Goal: Task Accomplishment & Management: Complete application form

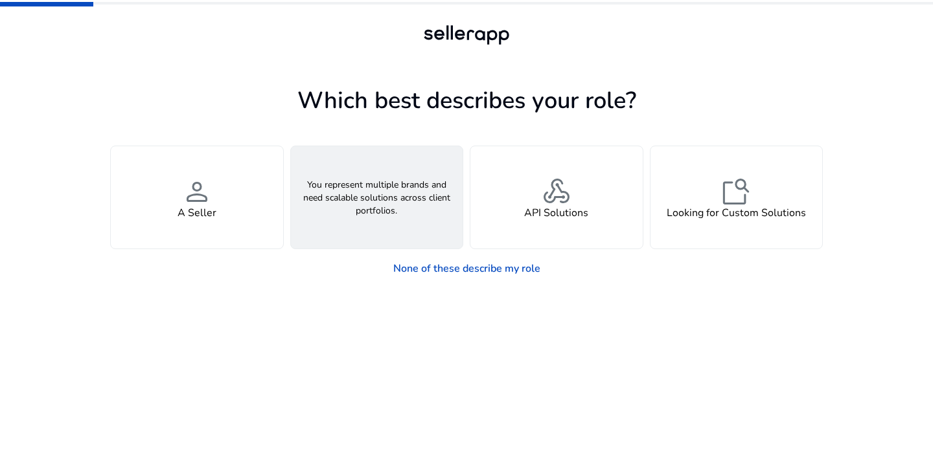
click at [434, 190] on div "groups An Agency" at bounding box center [377, 197] width 172 height 102
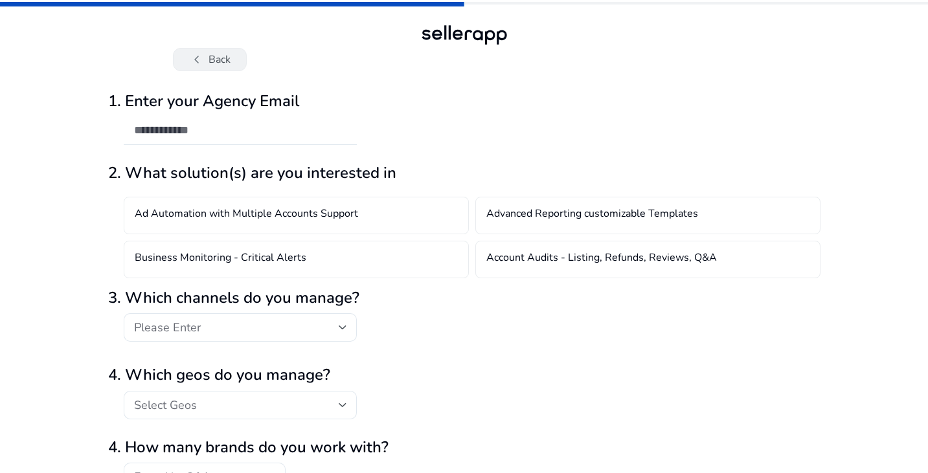
click at [219, 49] on button "chevron_left Back" at bounding box center [210, 59] width 74 height 23
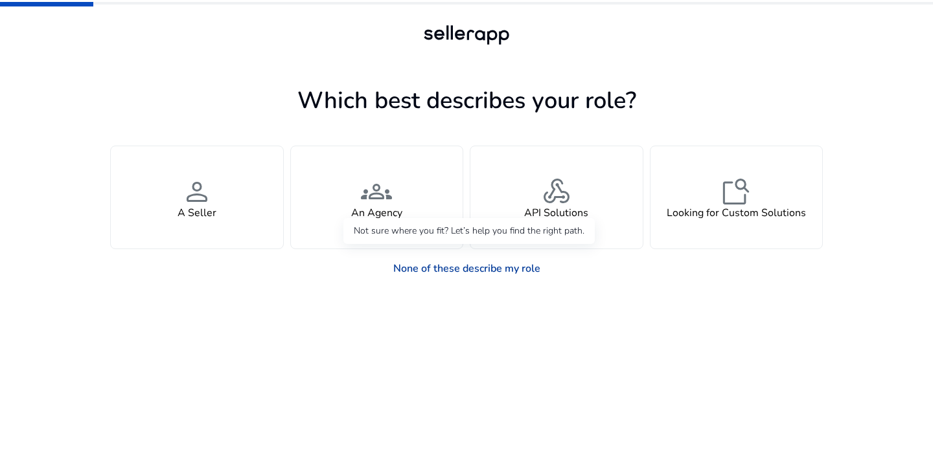
click at [471, 265] on link "None of these describe my role" at bounding box center [467, 269] width 168 height 26
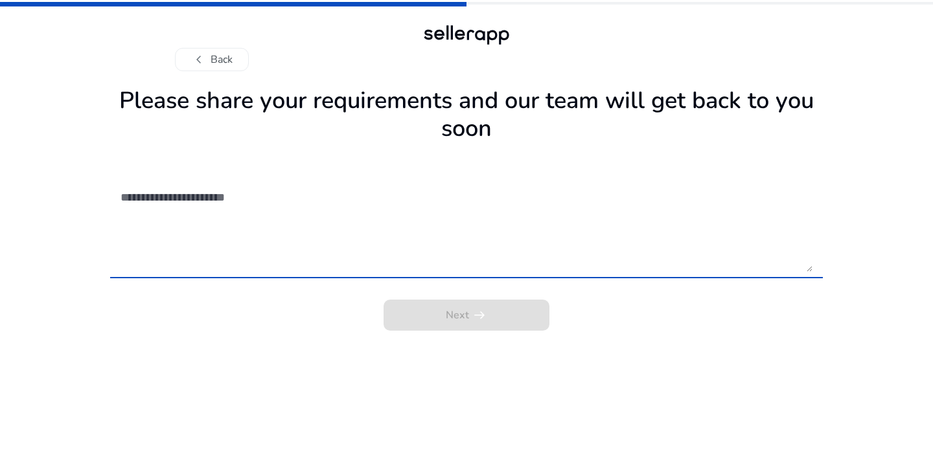
click at [344, 207] on textarea at bounding box center [466, 226] width 692 height 92
click at [295, 191] on textarea at bounding box center [466, 226] width 692 height 92
click at [209, 47] on div "chevron_left Back" at bounding box center [466, 46] width 583 height 49
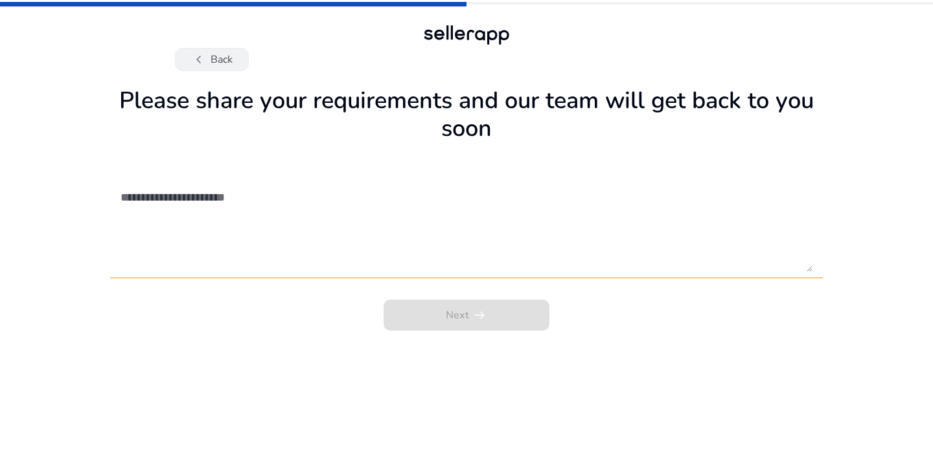
click at [212, 59] on button "chevron_left Back" at bounding box center [212, 59] width 74 height 23
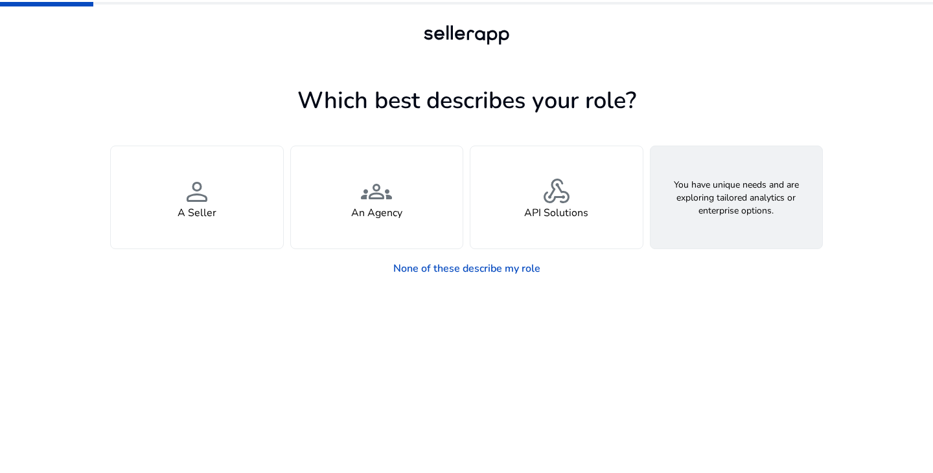
click at [708, 210] on h4 "Looking for Custom Solutions" at bounding box center [735, 213] width 139 height 12
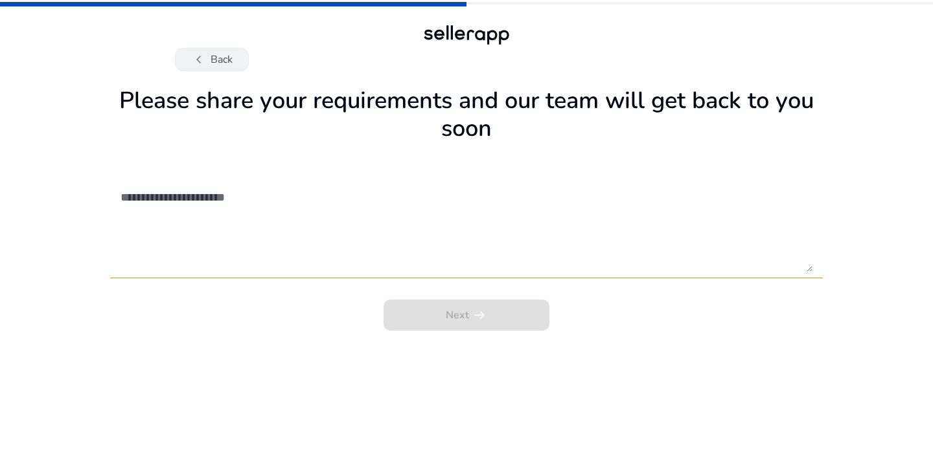
click at [198, 48] on button "chevron_left Back" at bounding box center [212, 59] width 74 height 23
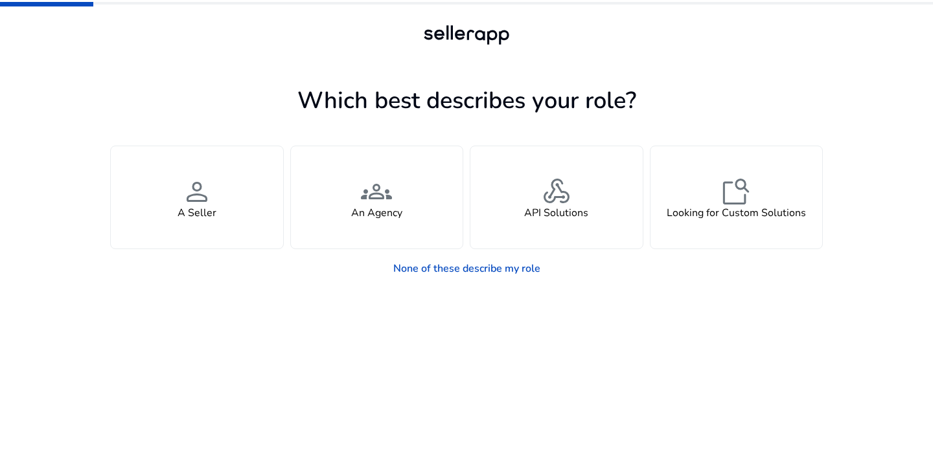
click at [462, 32] on div at bounding box center [466, 35] width 93 height 26
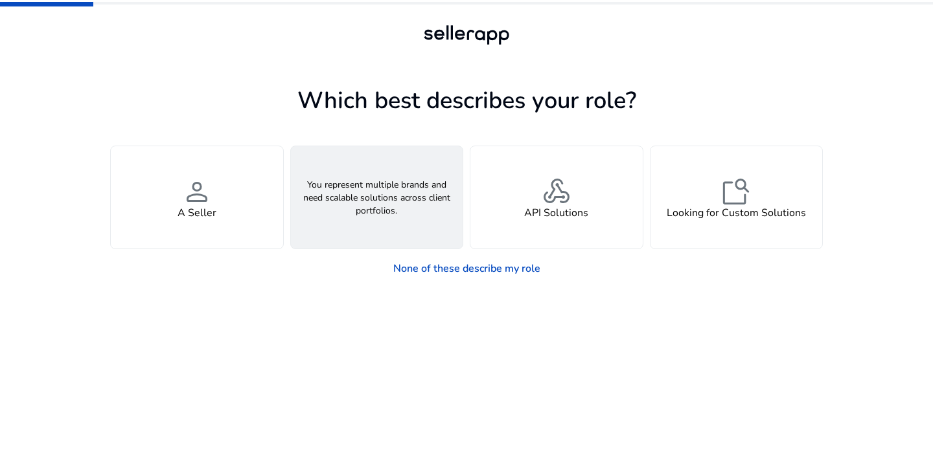
click at [397, 194] on div "groups An Agency" at bounding box center [377, 197] width 172 height 102
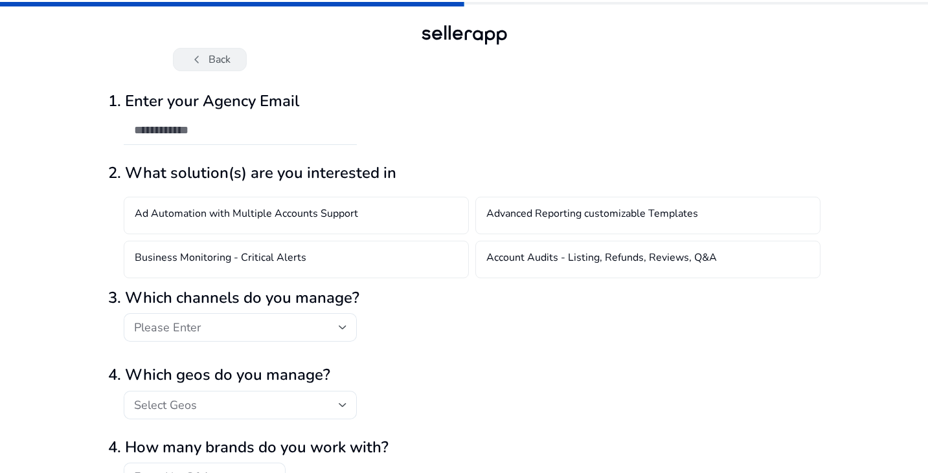
click at [225, 62] on button "chevron_left Back" at bounding box center [210, 59] width 74 height 23
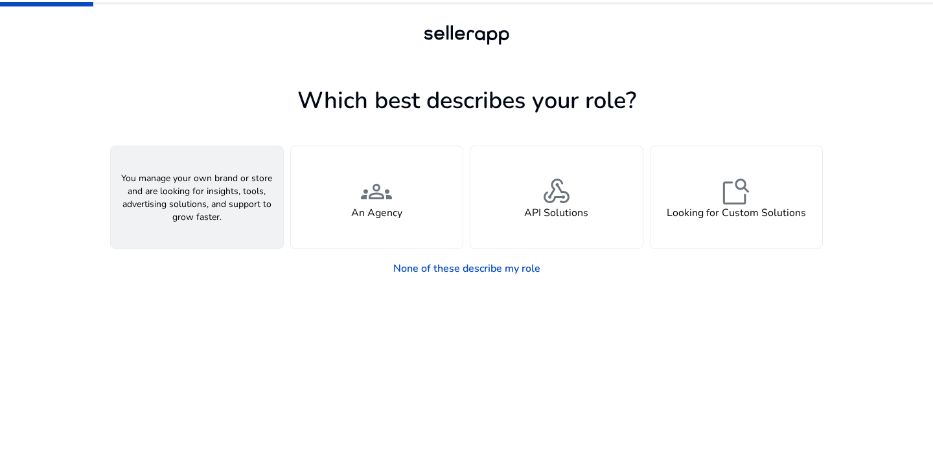
click at [230, 160] on div "person A Seller" at bounding box center [197, 197] width 172 height 102
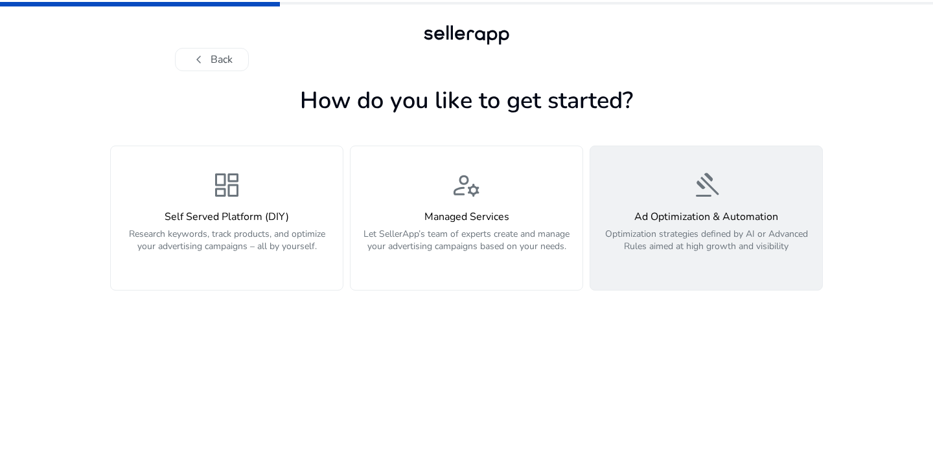
click at [671, 227] on div "Ad Optimization & Automation Optimization strategies defined by AI or Advanced …" at bounding box center [706, 239] width 216 height 56
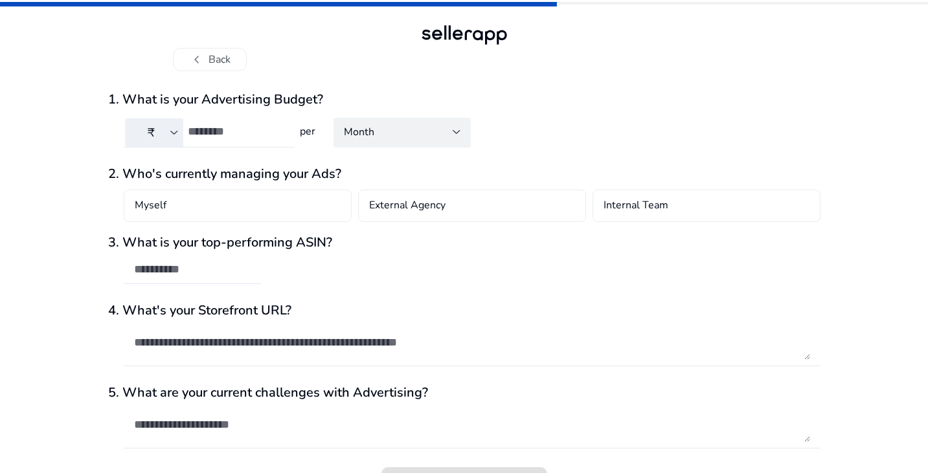
click at [242, 133] on input "number" at bounding box center [236, 131] width 96 height 14
type input "****"
click at [236, 267] on input "text" at bounding box center [192, 269] width 117 height 14
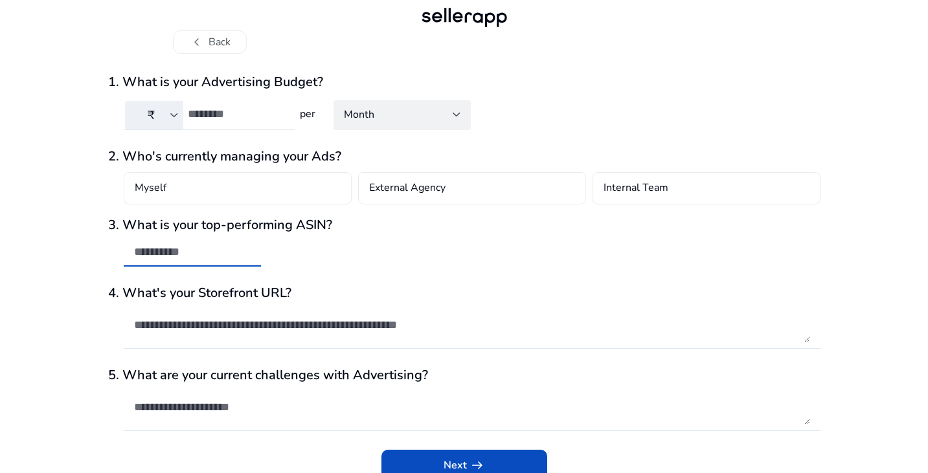
scroll to position [33, 0]
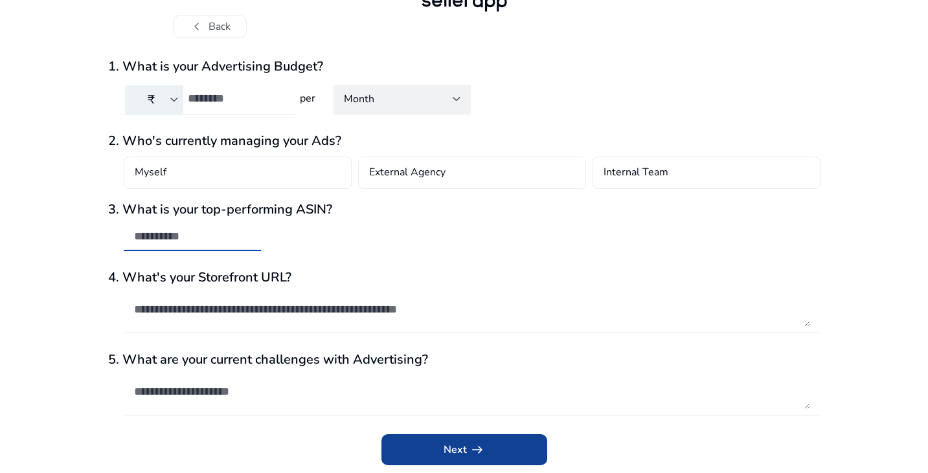
click at [462, 448] on span "Next arrow_right_alt" at bounding box center [464, 450] width 41 height 16
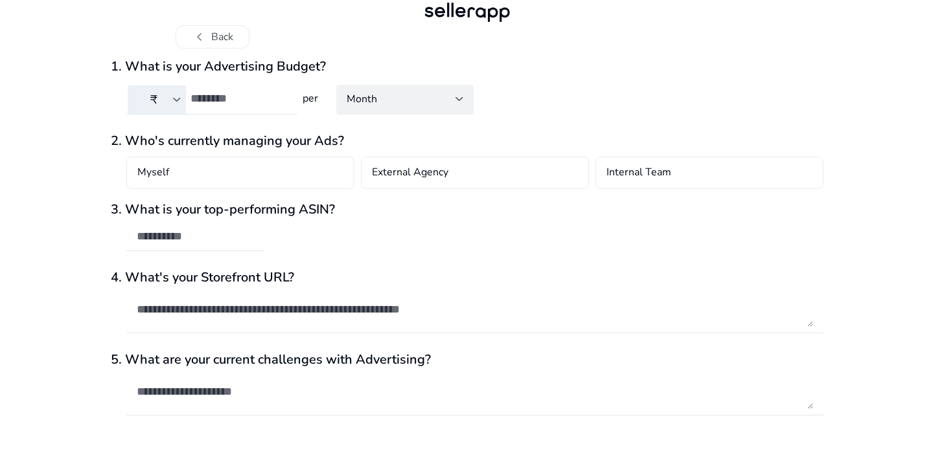
scroll to position [0, 0]
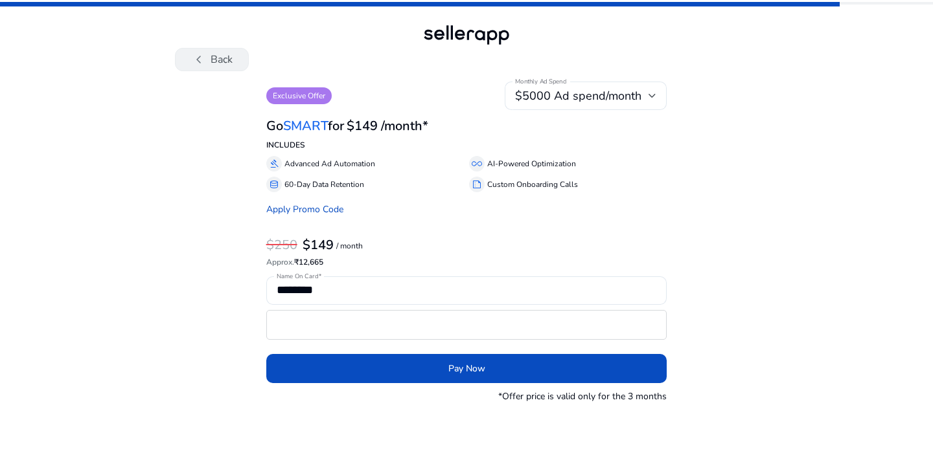
click at [219, 55] on button "chevron_left Back" at bounding box center [212, 59] width 74 height 23
click at [223, 57] on button "chevron_left Back" at bounding box center [212, 59] width 74 height 23
click at [220, 58] on button "chevron_left Back" at bounding box center [212, 59] width 74 height 23
